Goal: Task Accomplishment & Management: Complete application form

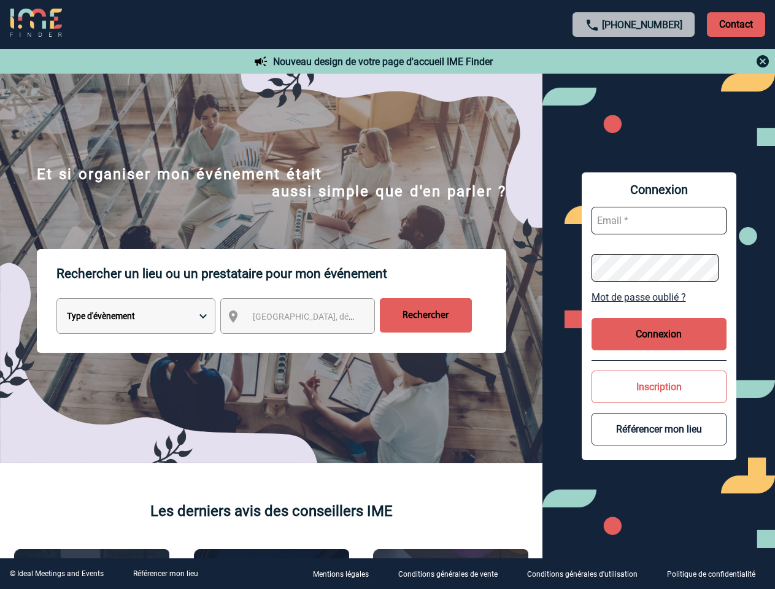
click at [387, 295] on p "Rechercher un lieu ou un prestataire pour mon événement" at bounding box center [281, 273] width 450 height 49
click at [736, 24] on p "Contact" at bounding box center [736, 24] width 58 height 25
click at [634, 61] on div at bounding box center [634, 61] width 273 height 15
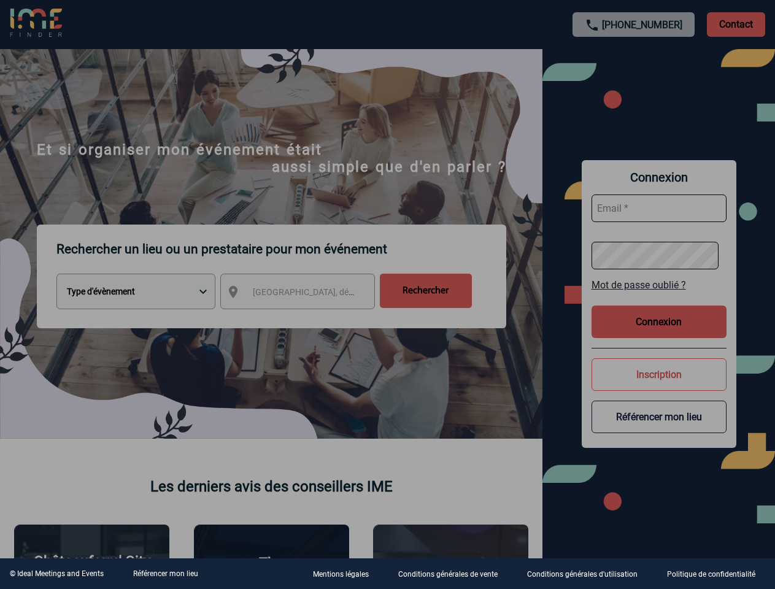
click at [309, 319] on div at bounding box center [387, 294] width 775 height 589
click at [659, 297] on div at bounding box center [387, 294] width 775 height 589
click at [659, 334] on div at bounding box center [387, 294] width 775 height 589
click at [659, 387] on div at bounding box center [387, 294] width 775 height 589
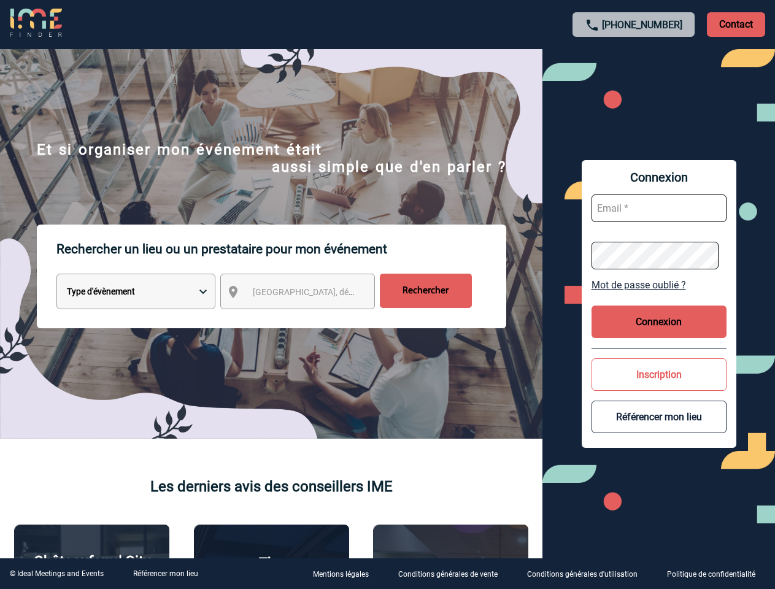
click at [659, 429] on button "Référencer mon lieu" at bounding box center [659, 417] width 135 height 33
click at [165, 574] on link "Référencer mon lieu" at bounding box center [165, 574] width 65 height 9
